Goal: Information Seeking & Learning: Understand process/instructions

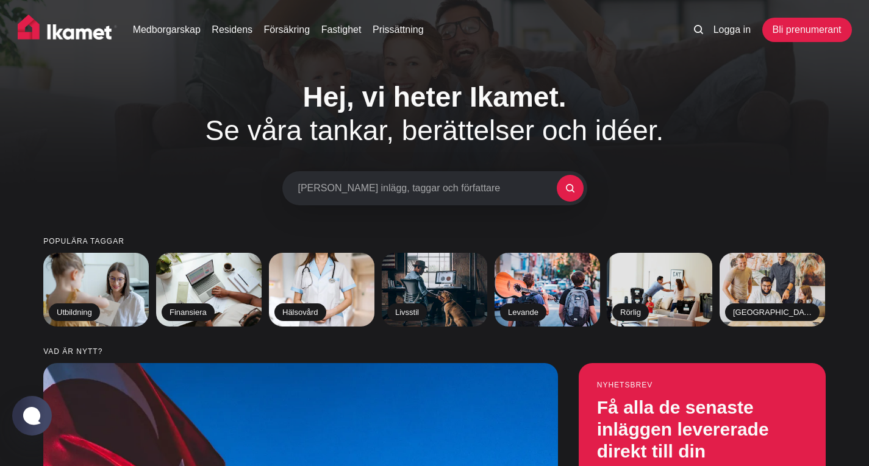
click at [457, 59] on div "Medborgarskap Residens Försäkring Fastighet Prissättning Logga in Bli prenumera…" at bounding box center [434, 33] width 869 height 66
click at [174, 34] on font "Medborgarskap" at bounding box center [167, 29] width 68 height 10
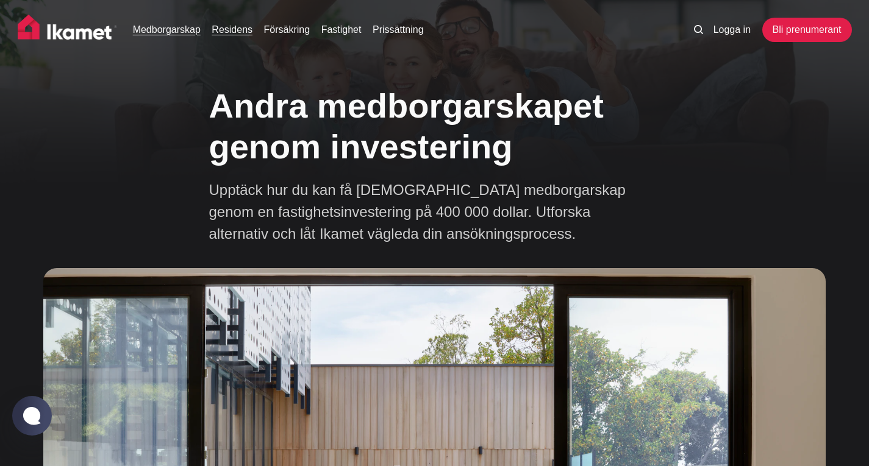
click at [244, 27] on font "Residens" at bounding box center [232, 29] width 41 height 10
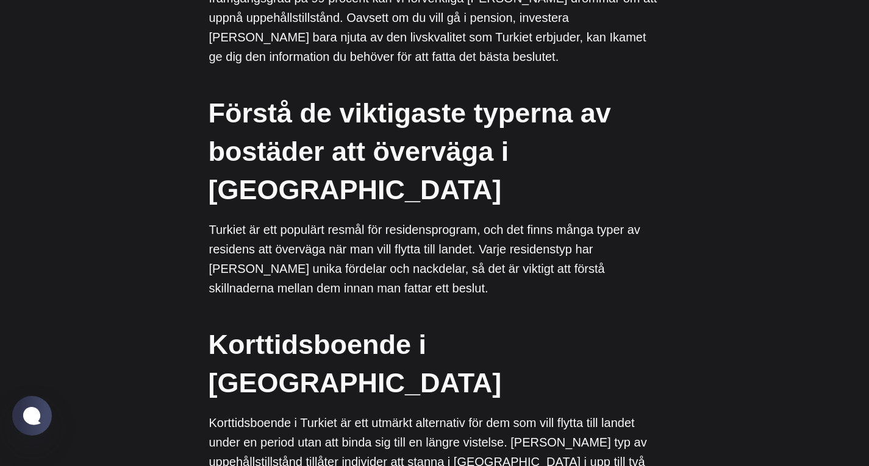
scroll to position [549, 0]
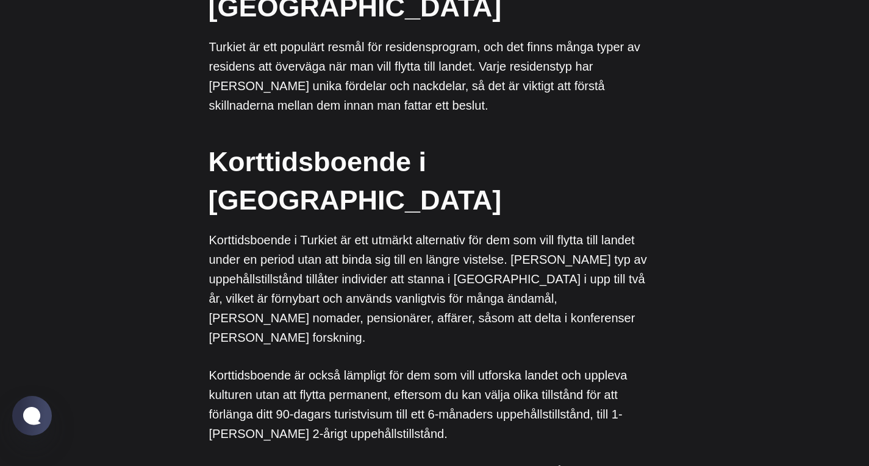
click at [365, 146] on font "Korttidsboende i Turkiet" at bounding box center [355, 181] width 293 height 70
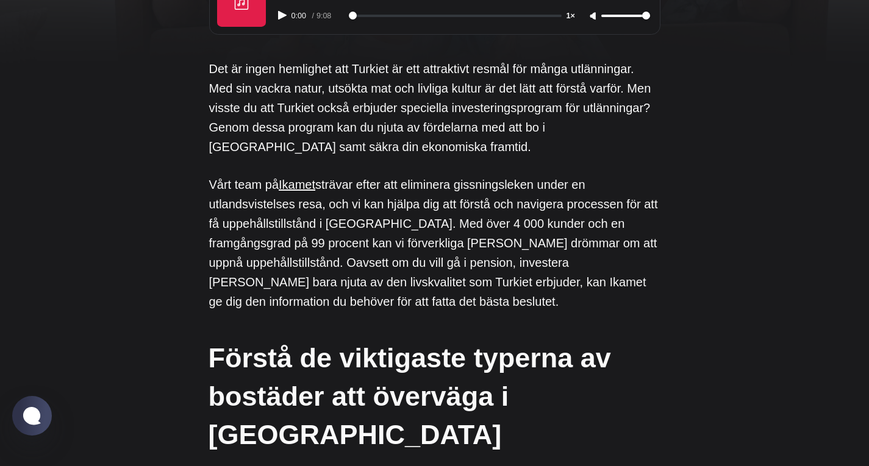
scroll to position [0, 0]
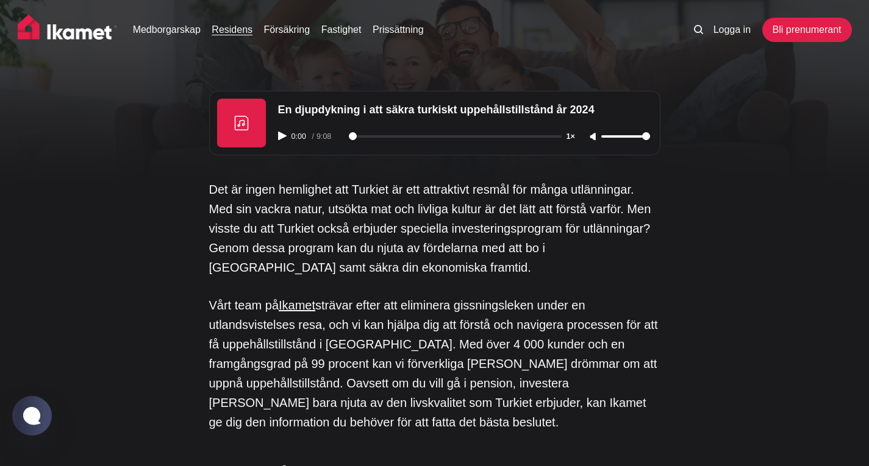
click at [91, 36] on img at bounding box center [68, 30] width 100 height 30
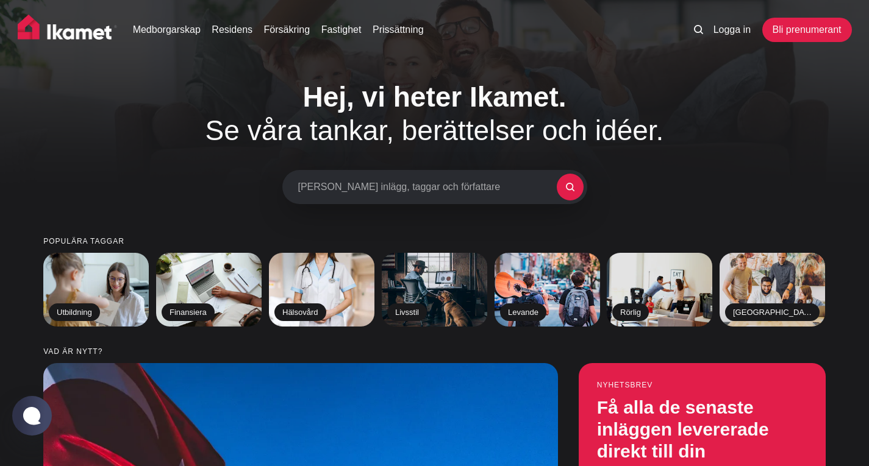
click at [352, 190] on font "Sök inlägg, taggar och författare" at bounding box center [399, 187] width 202 height 10
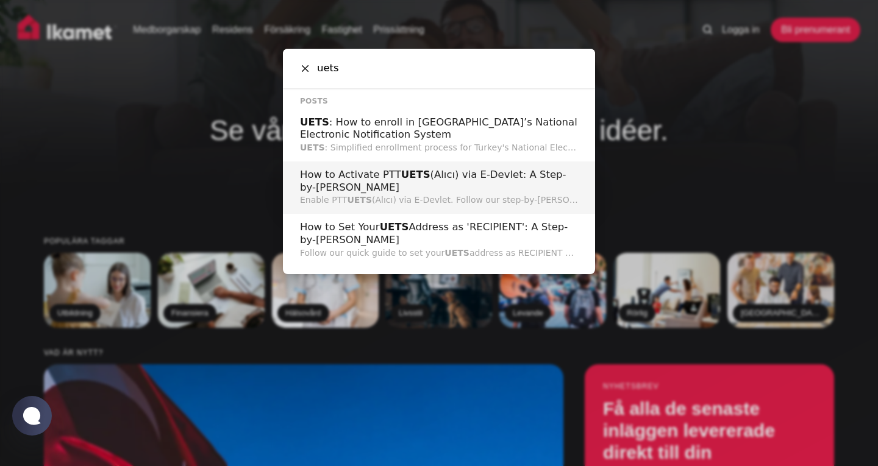
type input "uets"
click at [359, 177] on h2 "How to Activate PTT UETS (Alıcı) via E-Devlet: A Step-by-Step Guide" at bounding box center [439, 181] width 278 height 25
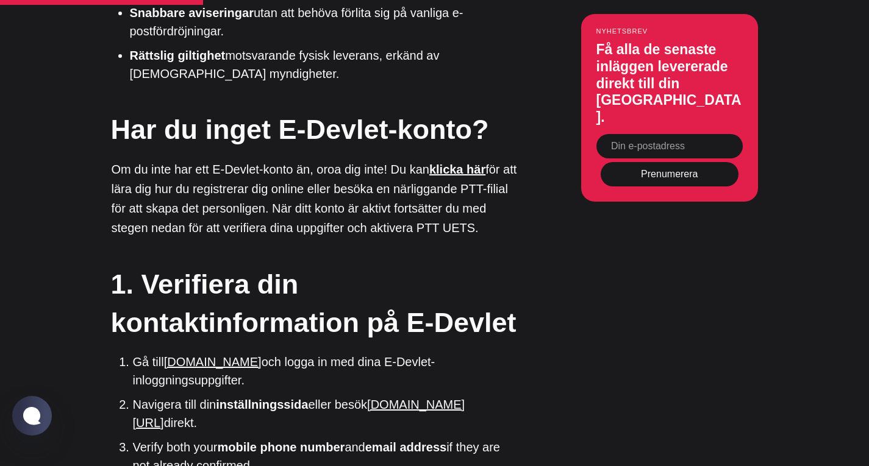
scroll to position [1280, 0]
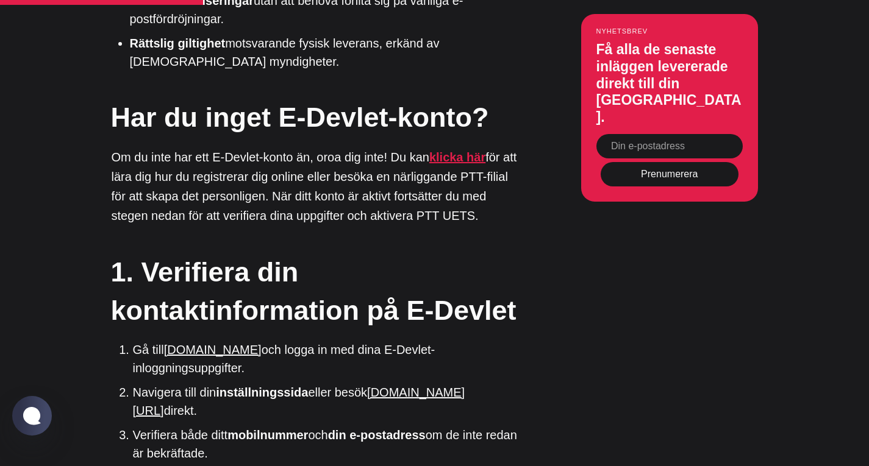
click at [450, 151] on font "klicka här" at bounding box center [457, 157] width 56 height 13
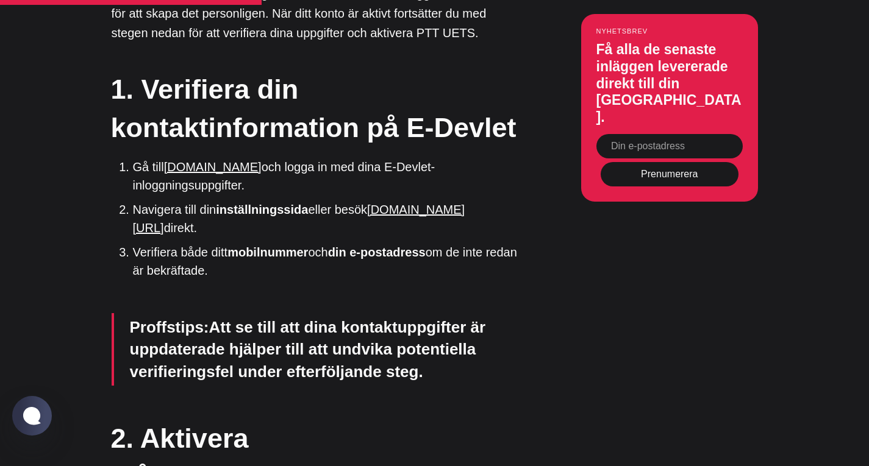
scroll to position [1524, 0]
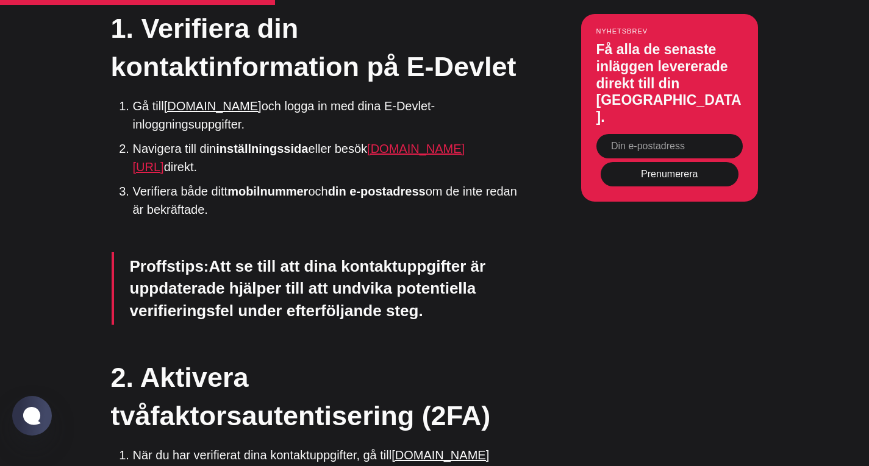
click at [412, 170] on font "turkiye.gov.tr/iletisim-secenekleri" at bounding box center [299, 158] width 332 height 32
click at [217, 113] on font "turkiye.gov.tr" at bounding box center [213, 105] width 98 height 13
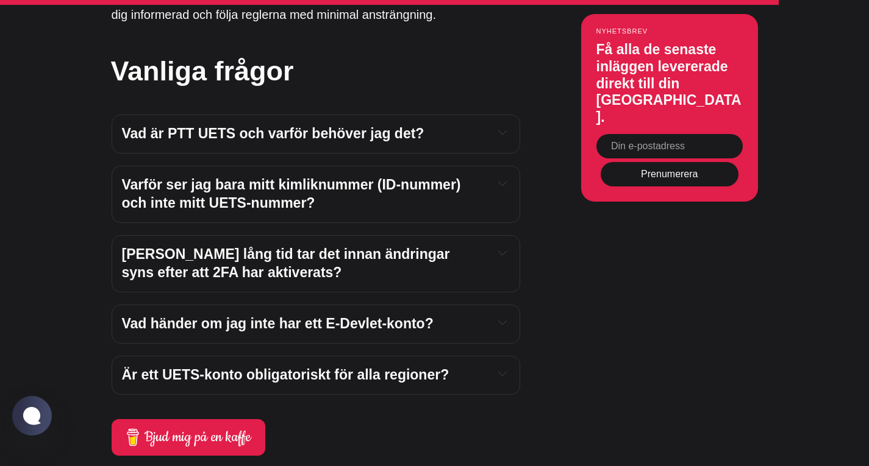
scroll to position [3170, 0]
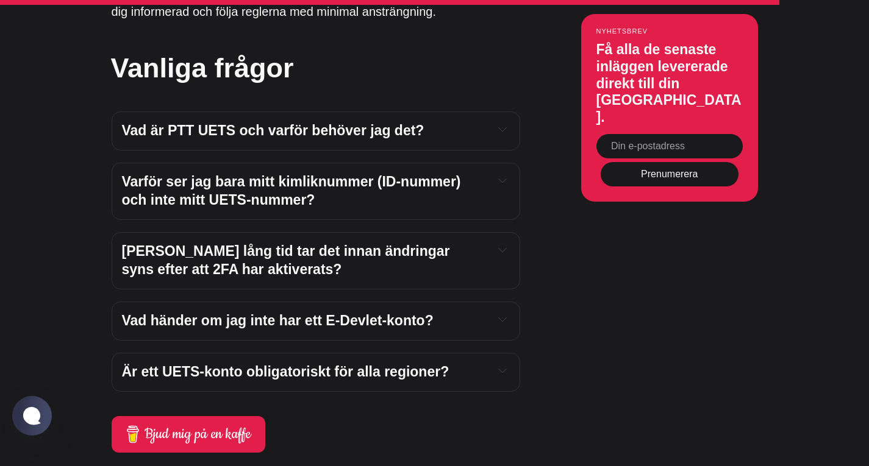
click at [493, 249] on div "Hur lång tid tar det innan ändringar syns efter att 2FA har aktiverats?" at bounding box center [316, 261] width 388 height 37
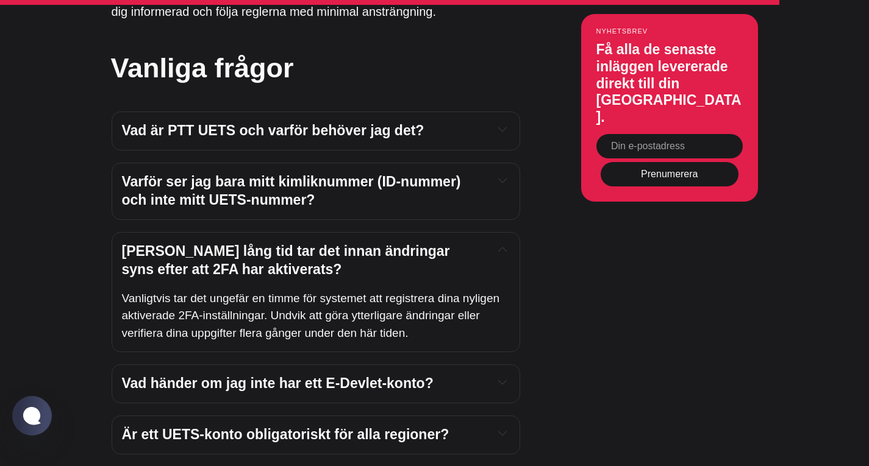
click at [493, 249] on div "Hur lång tid tar det innan ändringar syns efter att 2FA har aktiverats?" at bounding box center [316, 261] width 388 height 37
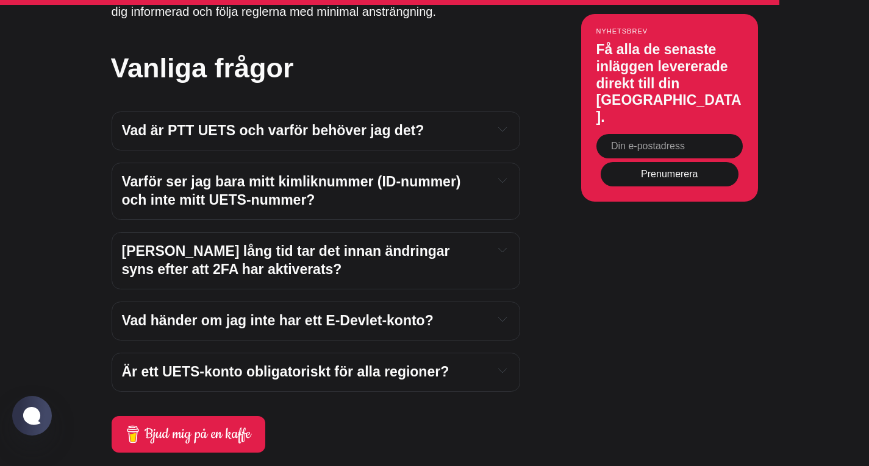
click at [504, 134] on icon "Expandera växlingsknappen för att läsa innehåll" at bounding box center [502, 129] width 9 height 9
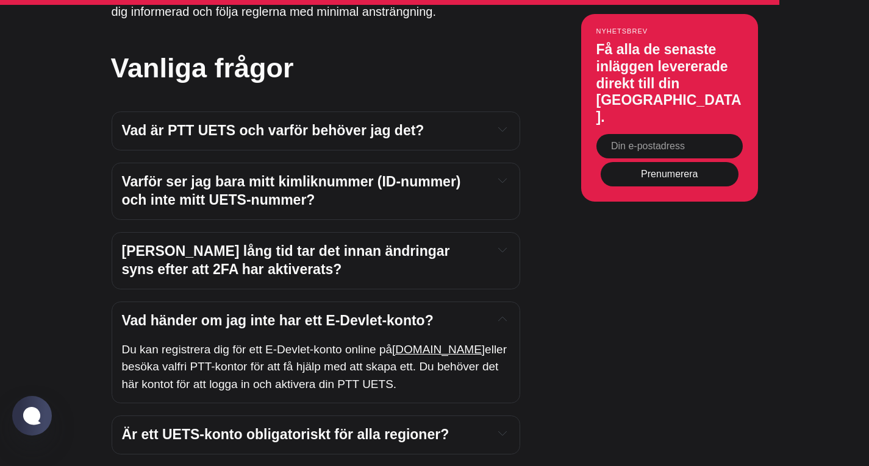
click at [504, 134] on icon "Expandera växlingsknappen för att läsa innehåll" at bounding box center [502, 129] width 9 height 9
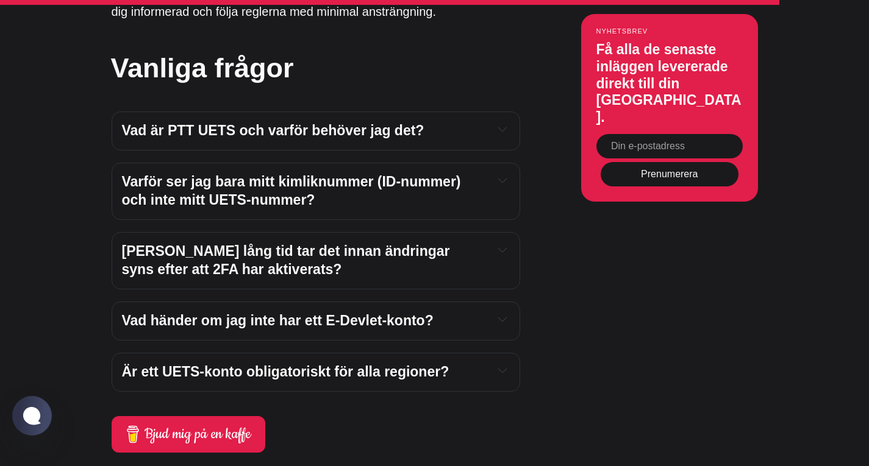
click at [505, 134] on icon "Expandera växlingsknappen för att läsa innehåll" at bounding box center [502, 129] width 9 height 9
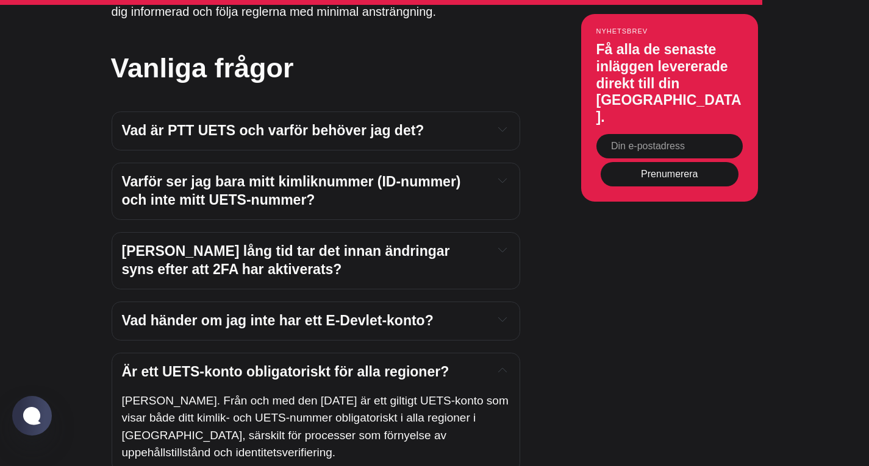
click at [505, 132] on icon "Expandera växlingsknappen för att läsa innehåll" at bounding box center [503, 130] width 8 height 4
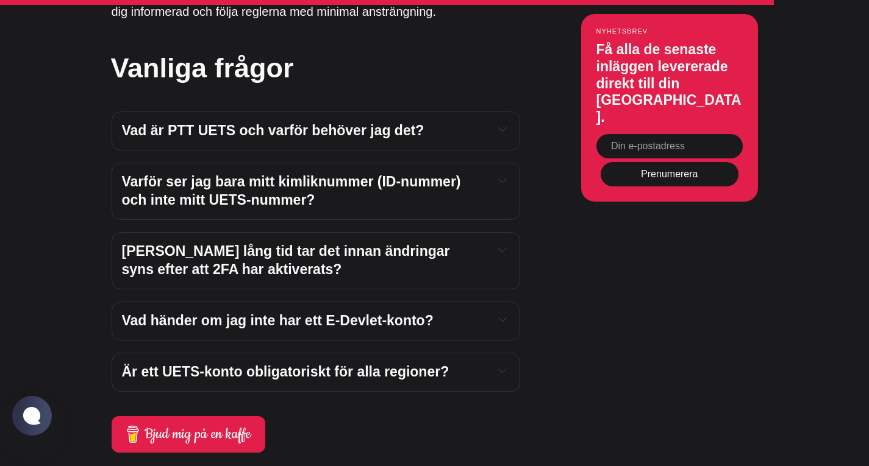
scroll to position [3109, 0]
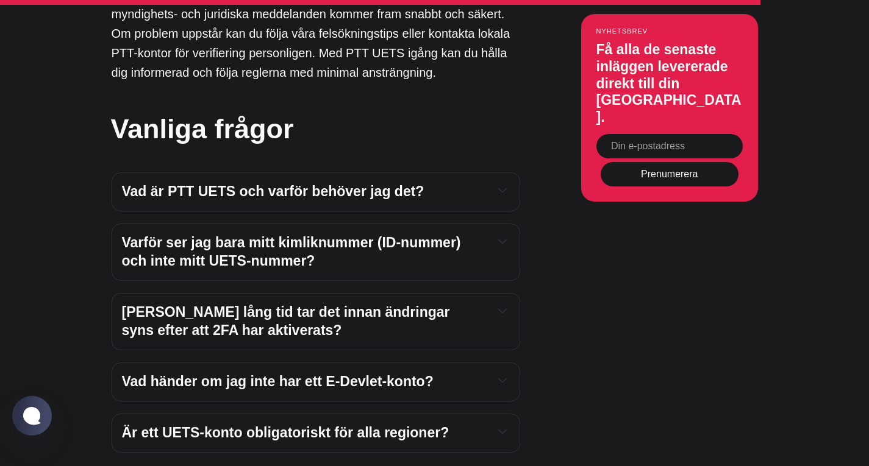
click at [498, 243] on button "Expandera växlingsknappen för att läsa innehåll" at bounding box center [502, 241] width 13 height 15
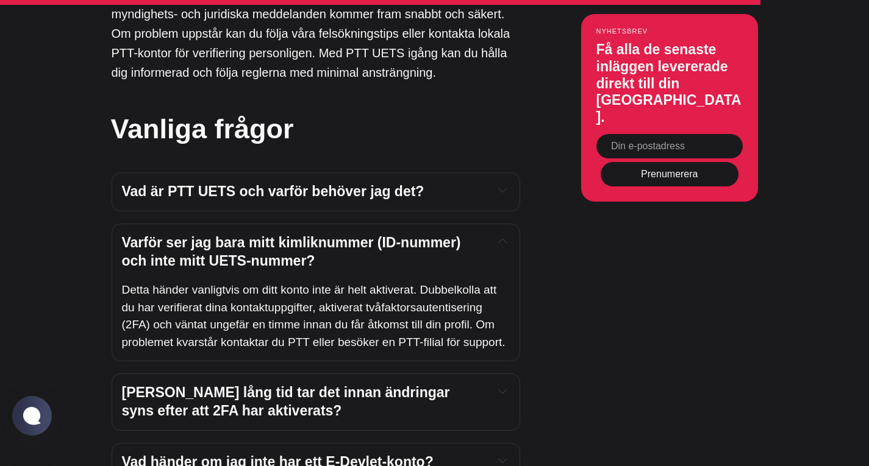
click at [498, 243] on button "Expandera växlingsknappen för att läsa innehåll" at bounding box center [502, 241] width 13 height 15
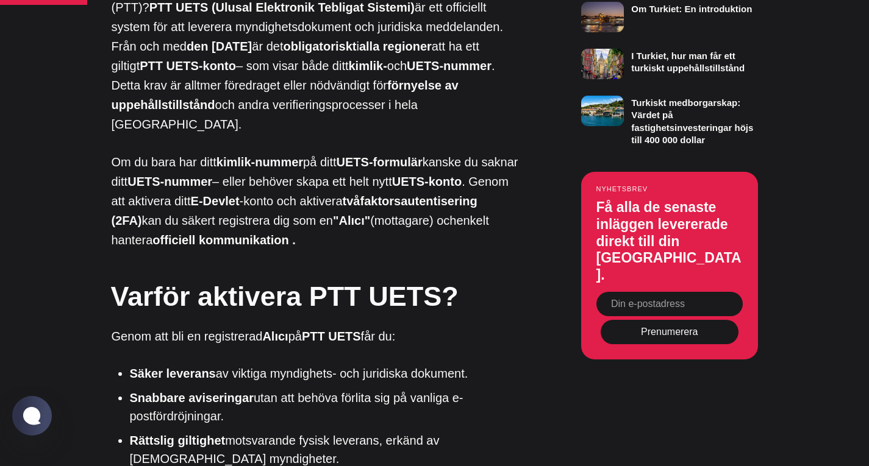
scroll to position [915, 0]
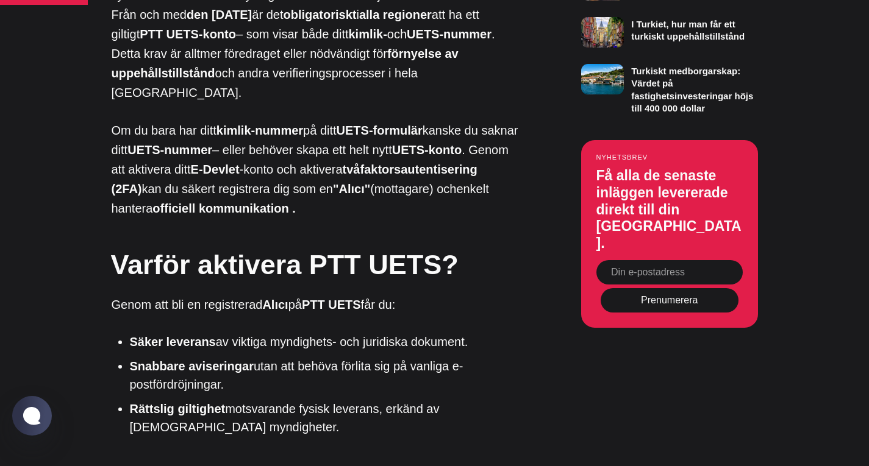
click at [462, 143] on font "UETS-konto" at bounding box center [427, 149] width 70 height 13
click at [240, 163] on font "E-Devlet" at bounding box center [215, 169] width 49 height 13
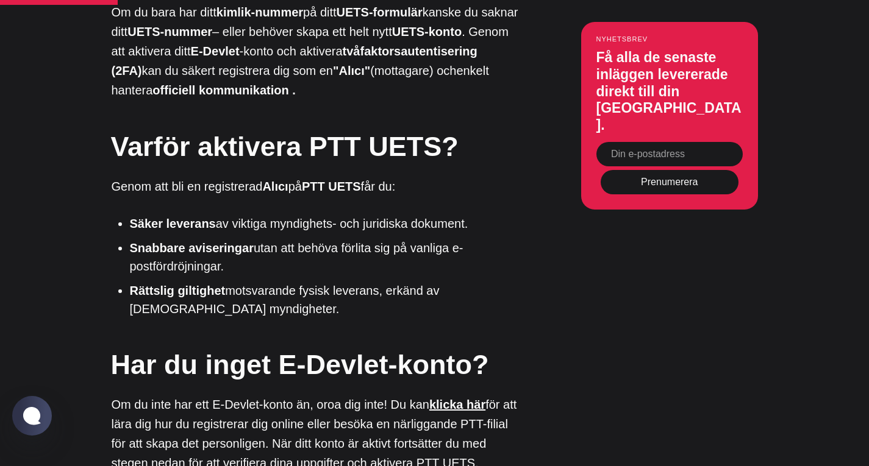
scroll to position [1036, 0]
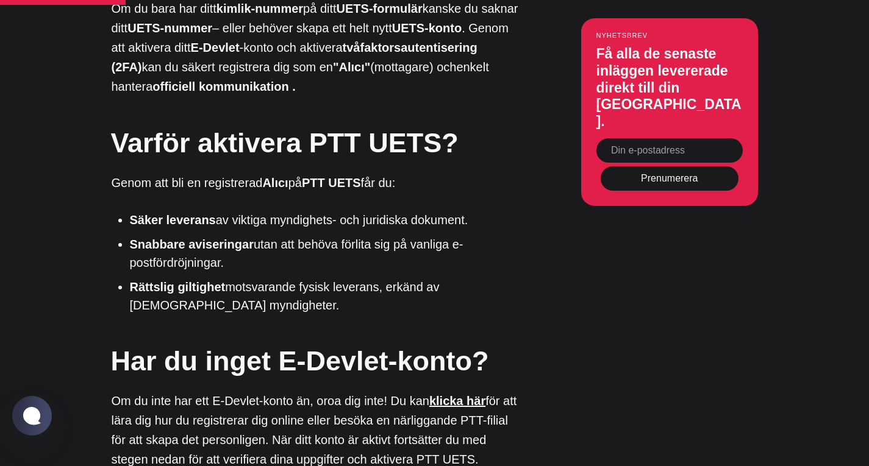
click at [193, 213] on font "Säker leverans" at bounding box center [173, 219] width 86 height 13
click at [197, 238] on font "Snabbare aviseringar" at bounding box center [192, 244] width 124 height 13
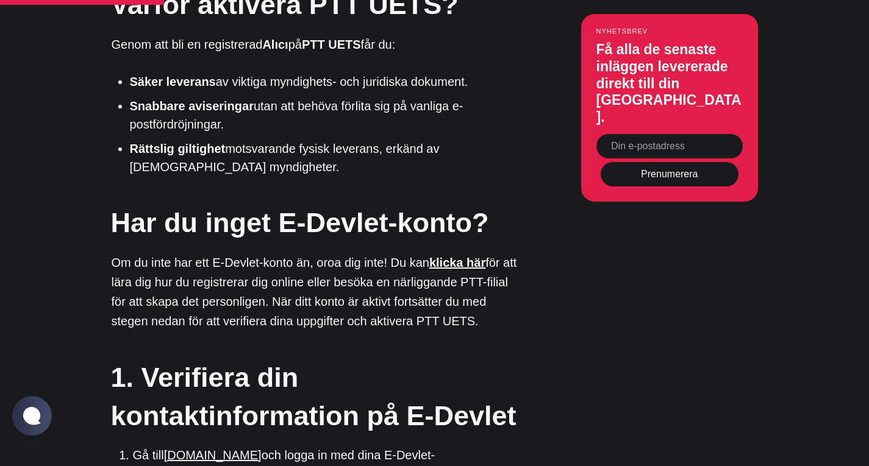
scroll to position [1219, 0]
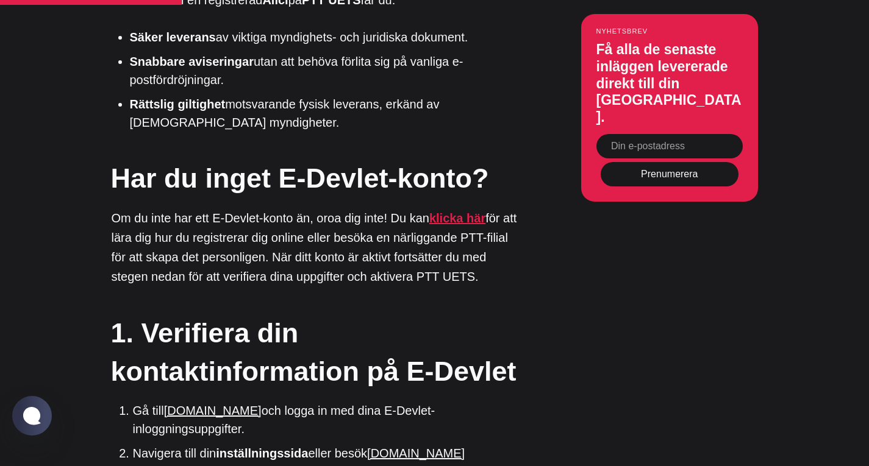
click at [449, 212] on font "klicka här" at bounding box center [457, 218] width 56 height 13
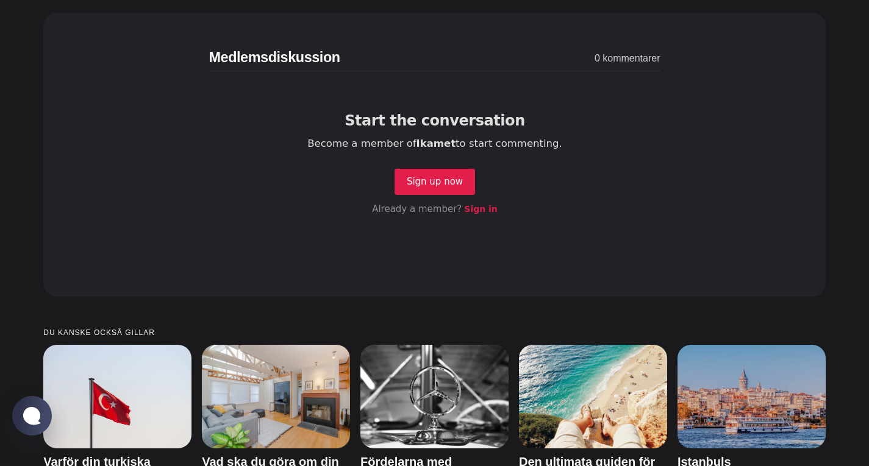
scroll to position [4512, 0]
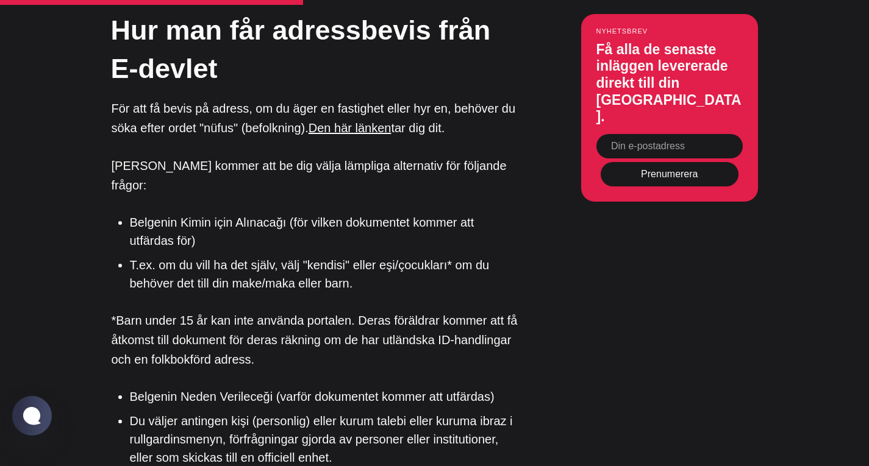
scroll to position [1829, 0]
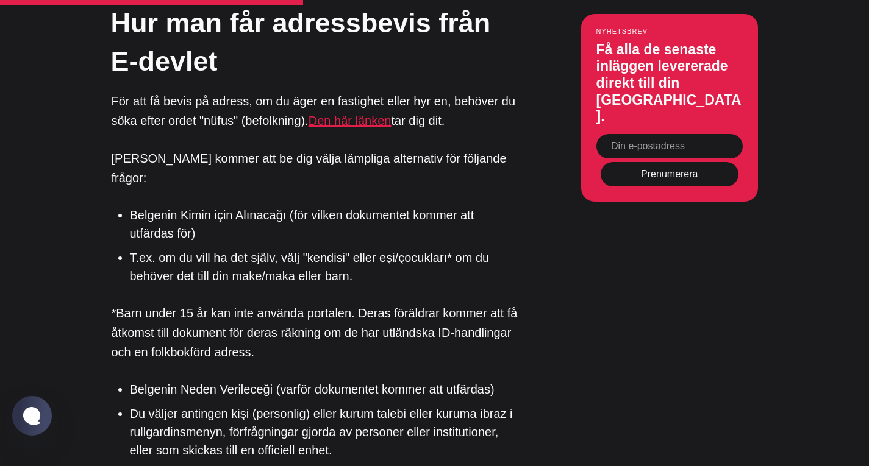
click at [343, 121] on font "Den här länken" at bounding box center [349, 120] width 83 height 13
